Goal: Transaction & Acquisition: Purchase product/service

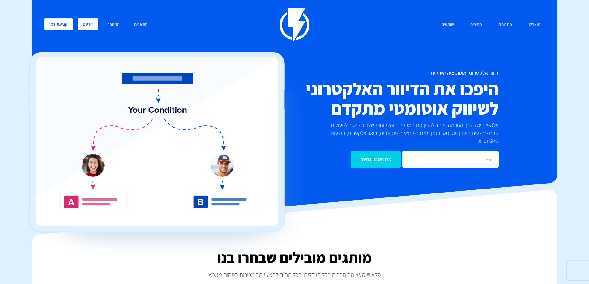
drag, startPoint x: 81, startPoint y: 23, endPoint x: 84, endPoint y: 23, distance: 3.1
click at [82, 23] on link "הרשם" at bounding box center [88, 24] width 20 height 12
click at [111, 23] on link "התחבר" at bounding box center [113, 24] width 21 height 13
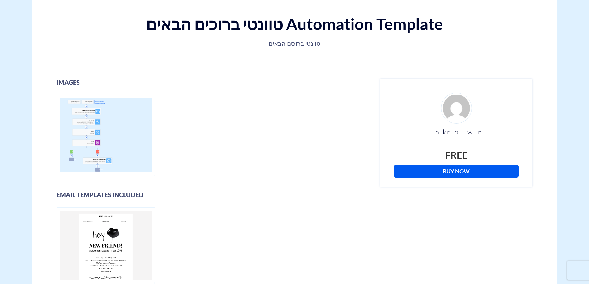
scroll to position [124, 0]
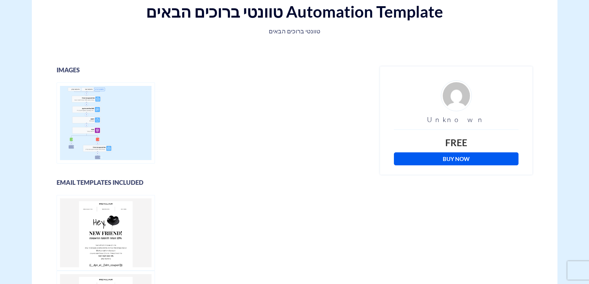
click at [466, 156] on link "Buy Now" at bounding box center [456, 158] width 125 height 13
click at [465, 158] on link "Buy Now" at bounding box center [456, 158] width 125 height 13
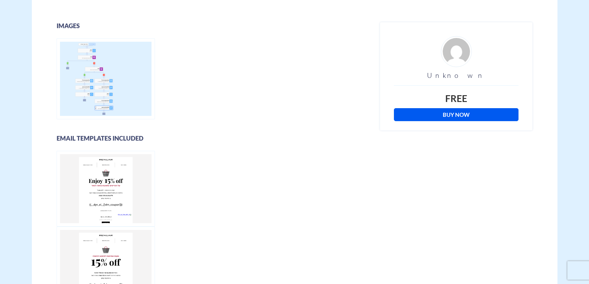
scroll to position [186, 0]
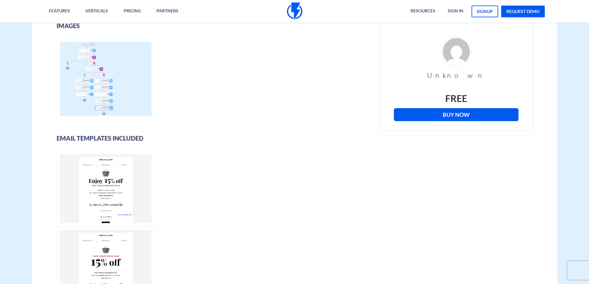
click at [455, 113] on link "Buy Now" at bounding box center [456, 114] width 125 height 13
